Goal: Task Accomplishment & Management: Use online tool/utility

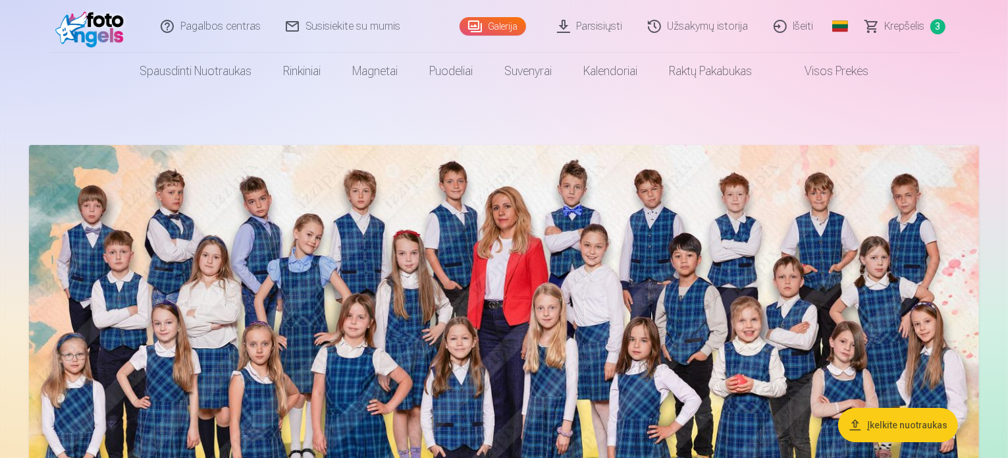
click at [209, 26] on link "Pagalbos centras" at bounding box center [211, 26] width 125 height 53
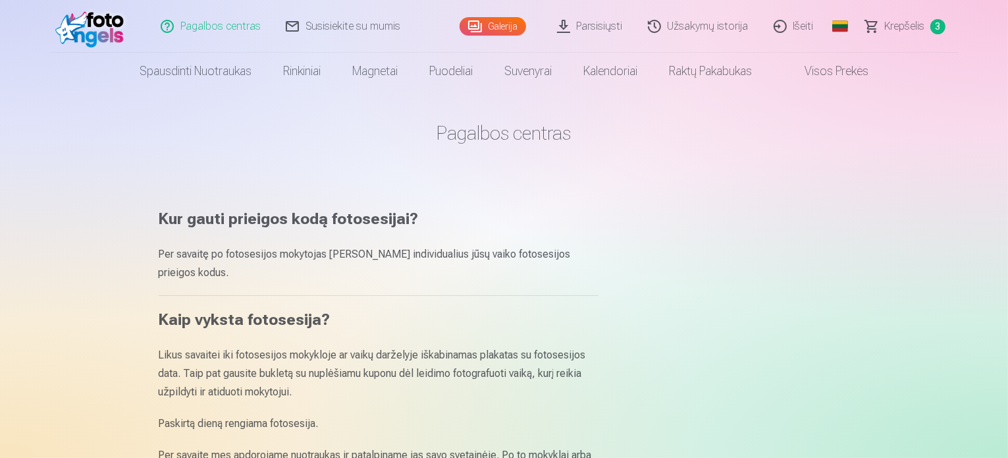
click at [886, 30] on span "Krepšelis" at bounding box center [905, 26] width 40 height 16
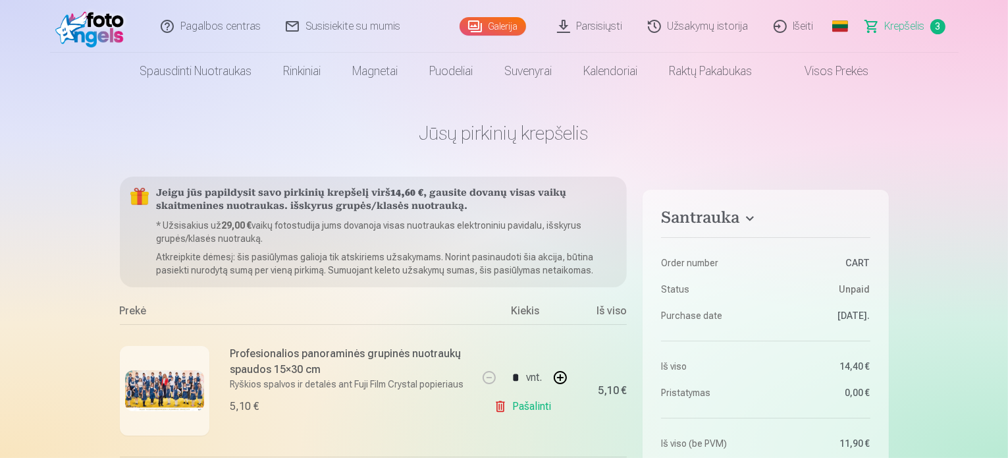
click at [479, 25] on link "Galerija" at bounding box center [493, 26] width 66 height 18
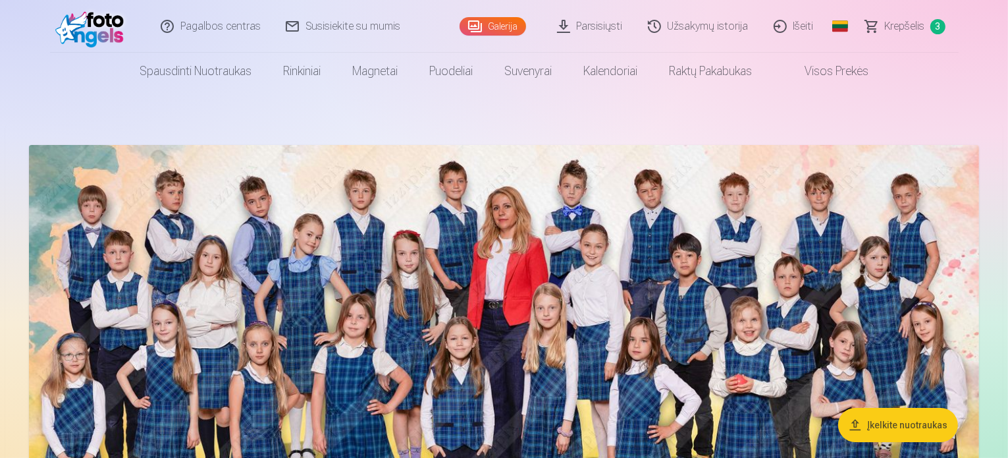
click at [910, 423] on button "Įkelkite nuotraukas" at bounding box center [898, 425] width 120 height 34
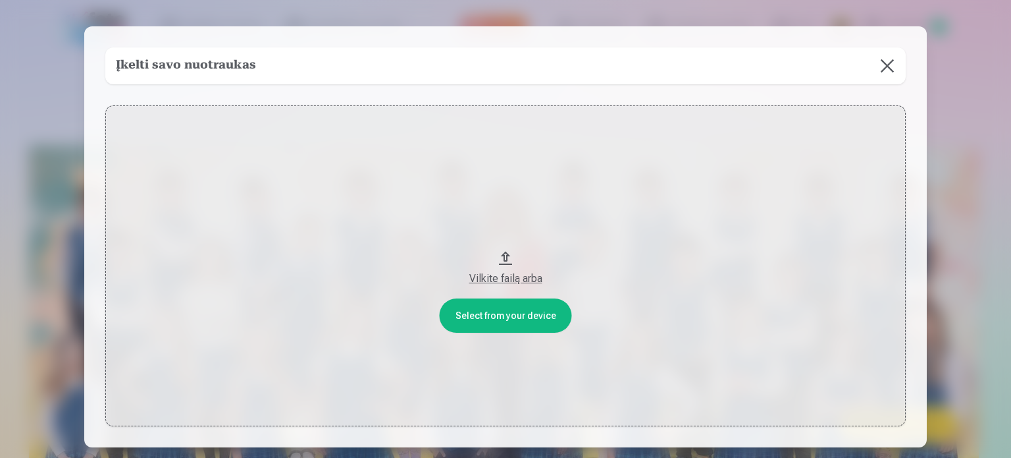
click at [886, 58] on button at bounding box center [887, 65] width 37 height 37
